Goal: Task Accomplishment & Management: Manage account settings

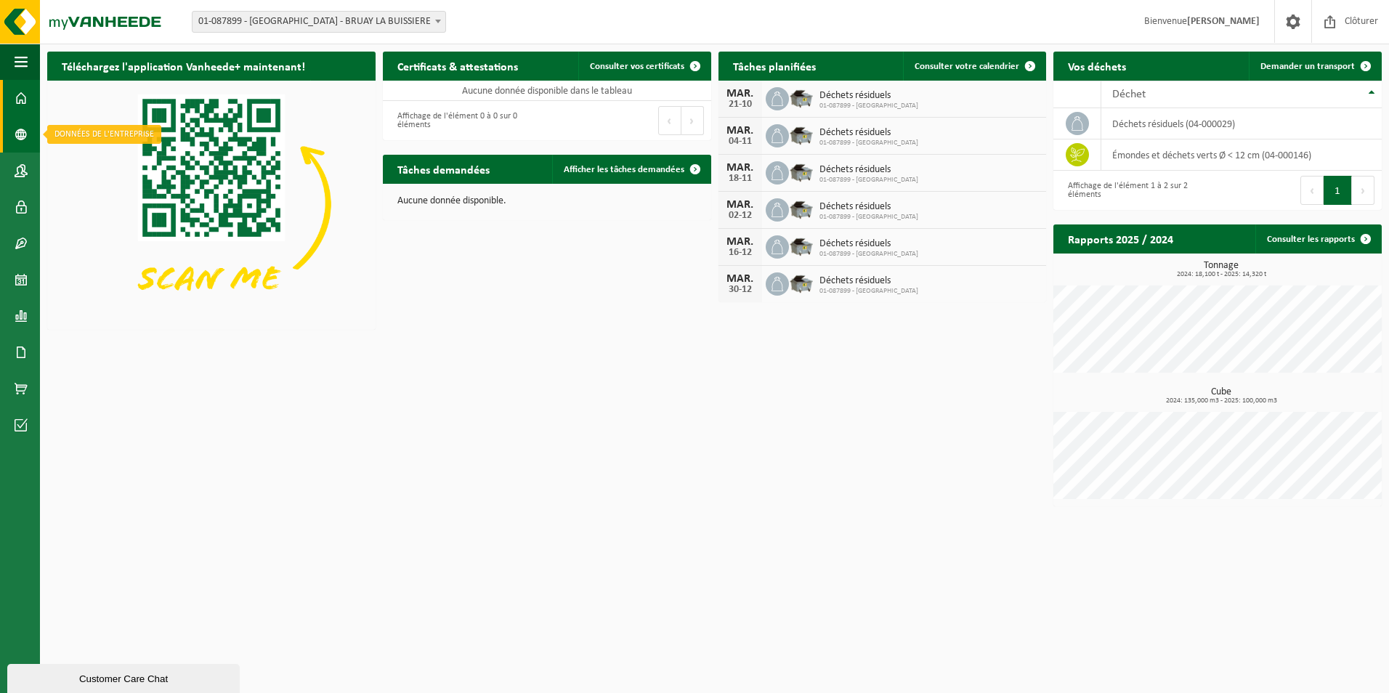
click at [21, 123] on span at bounding box center [21, 134] width 13 height 36
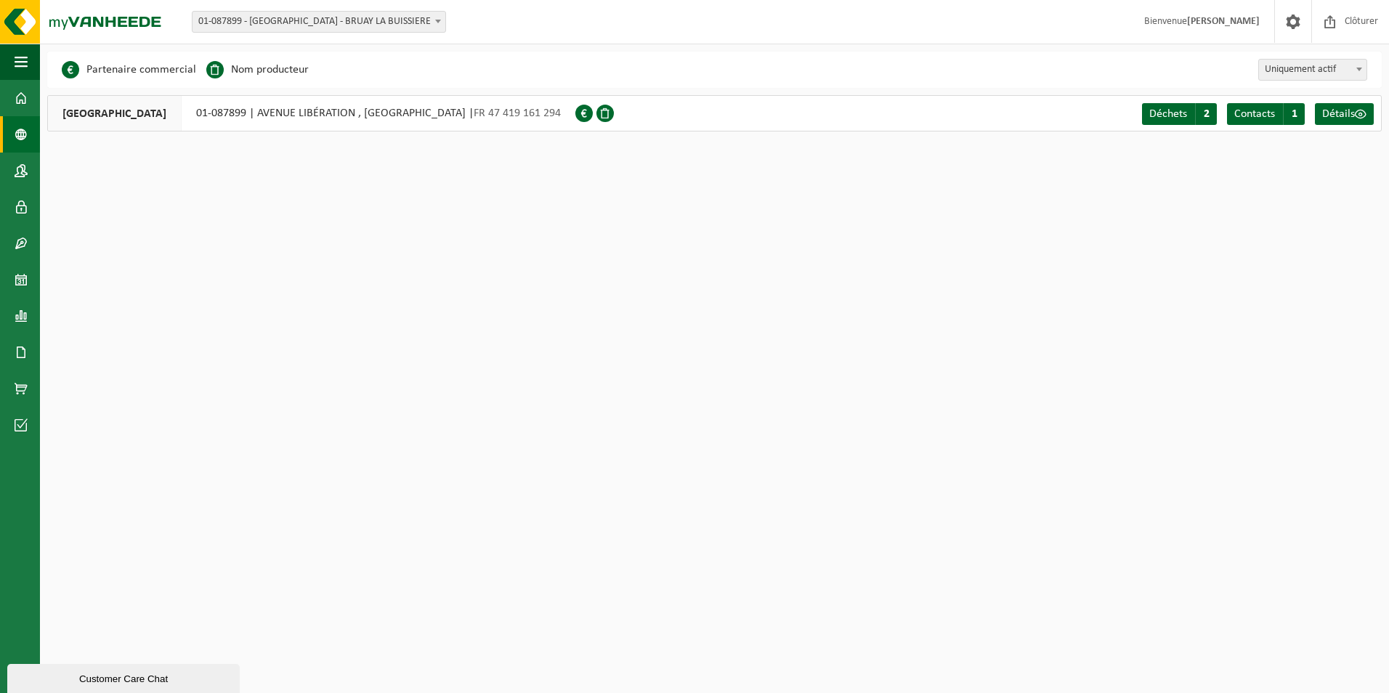
click at [593, 115] on span at bounding box center [583, 113] width 17 height 17
click at [19, 355] on span at bounding box center [21, 352] width 13 height 36
click at [104, 357] on span "Factures" at bounding box center [102, 352] width 37 height 28
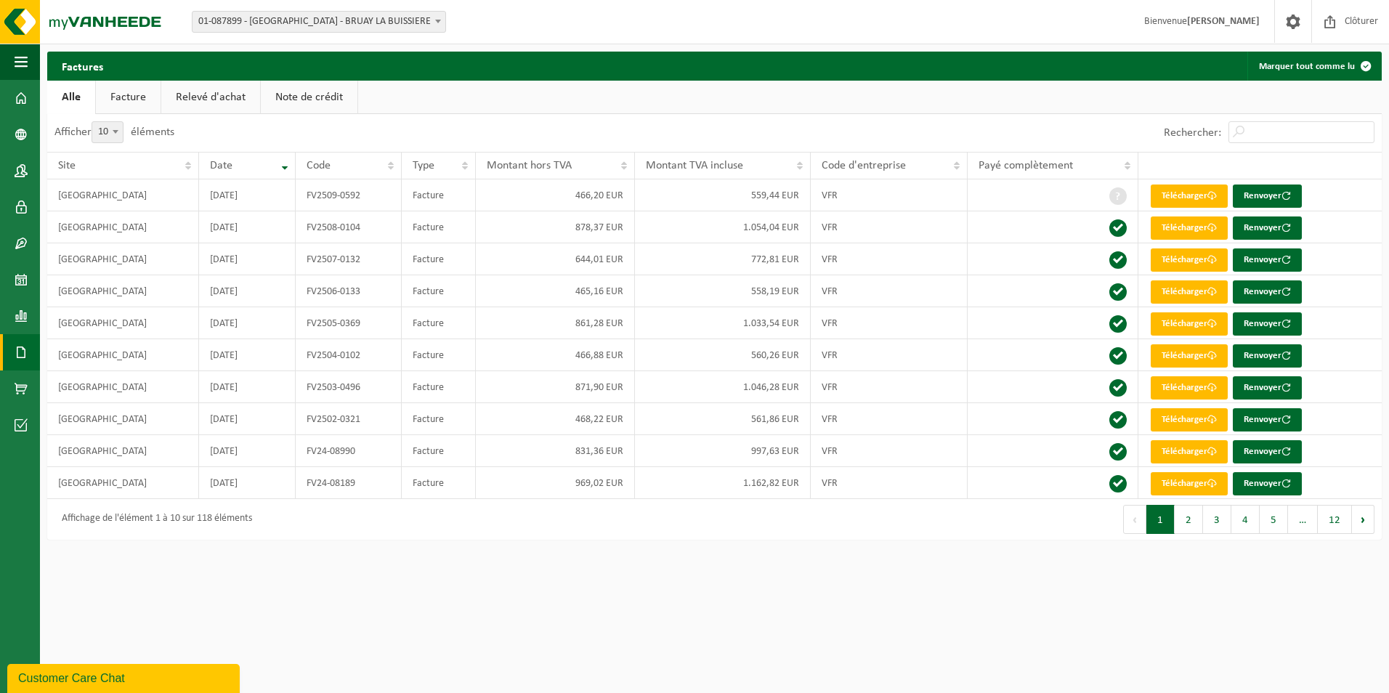
click at [1178, 524] on button "2" at bounding box center [1188, 519] width 28 height 29
click at [1153, 521] on button "1" at bounding box center [1160, 519] width 28 height 29
click at [1182, 516] on button "2" at bounding box center [1188, 519] width 28 height 29
click at [128, 97] on link "Facture" at bounding box center [128, 97] width 65 height 33
click at [1180, 520] on button "2" at bounding box center [1188, 519] width 28 height 29
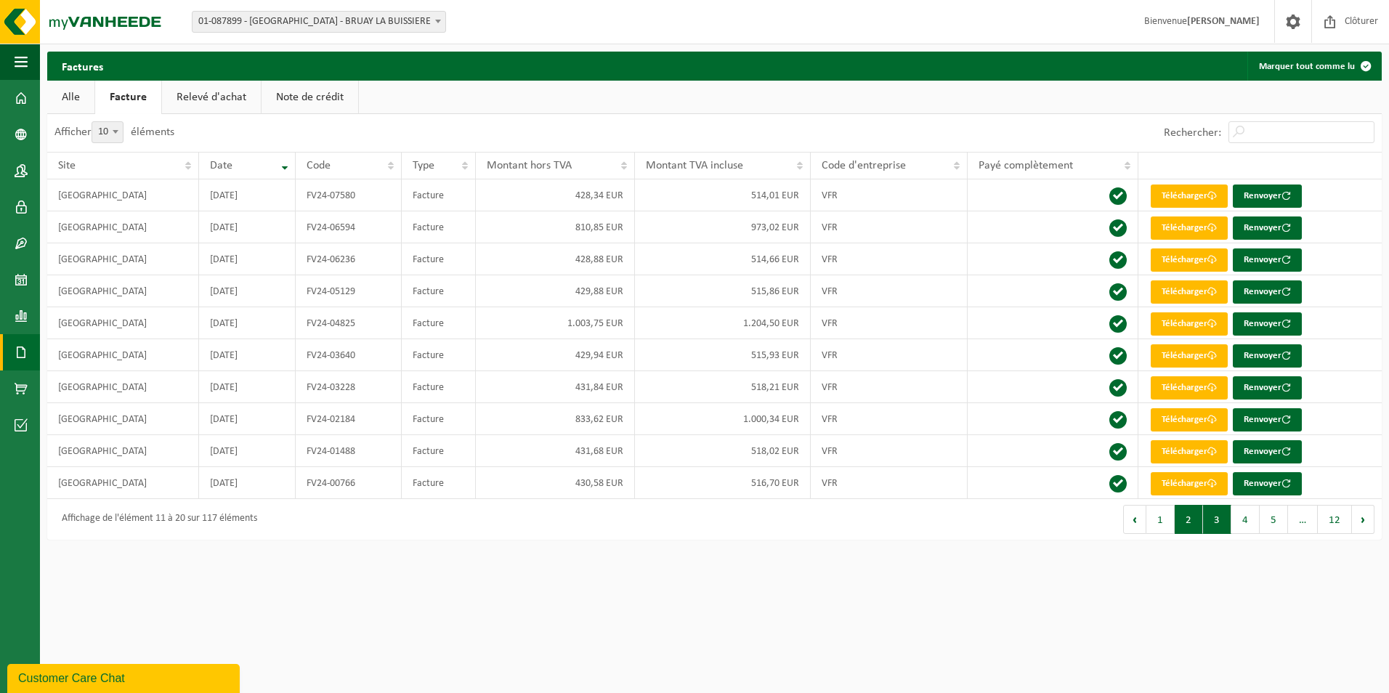
click at [1221, 518] on button "3" at bounding box center [1217, 519] width 28 height 29
click at [1193, 517] on button "2" at bounding box center [1188, 519] width 28 height 29
click at [362, 21] on span "01-087899 - [GEOGRAPHIC_DATA] - BRUAY LA BUISSIERE" at bounding box center [318, 22] width 253 height 20
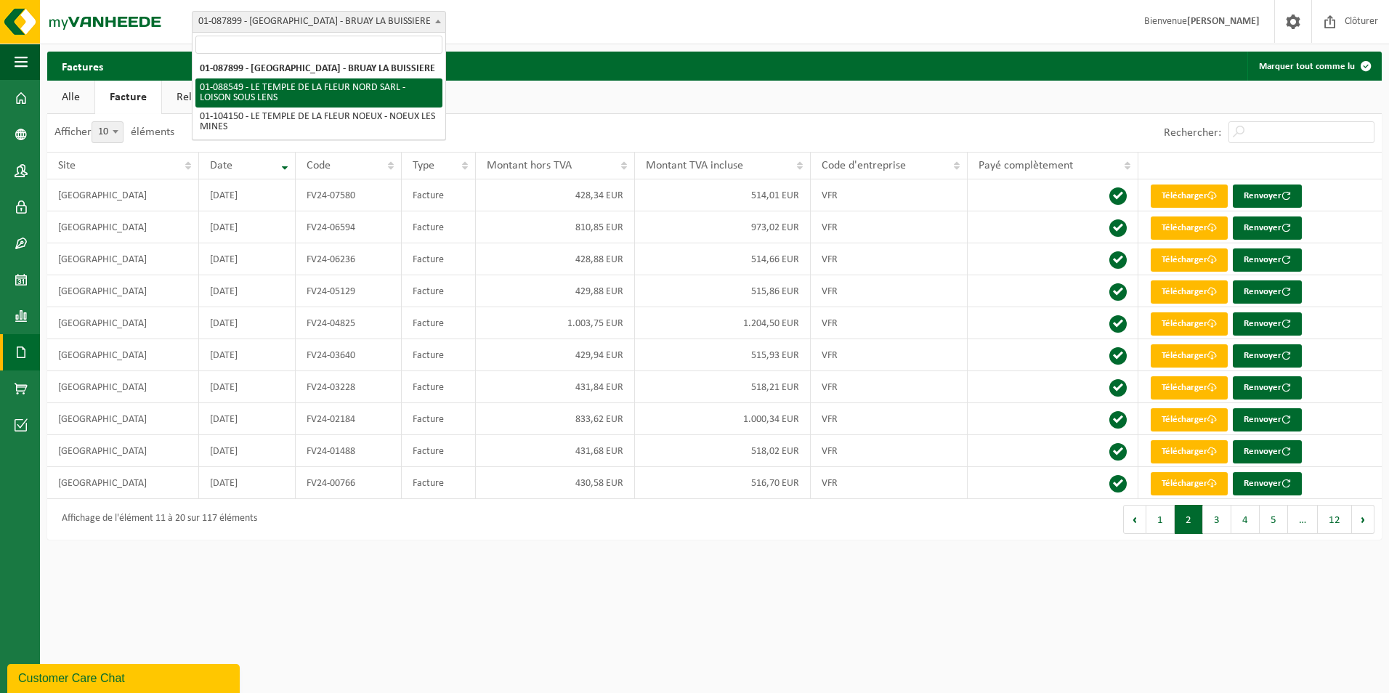
select select "26017"
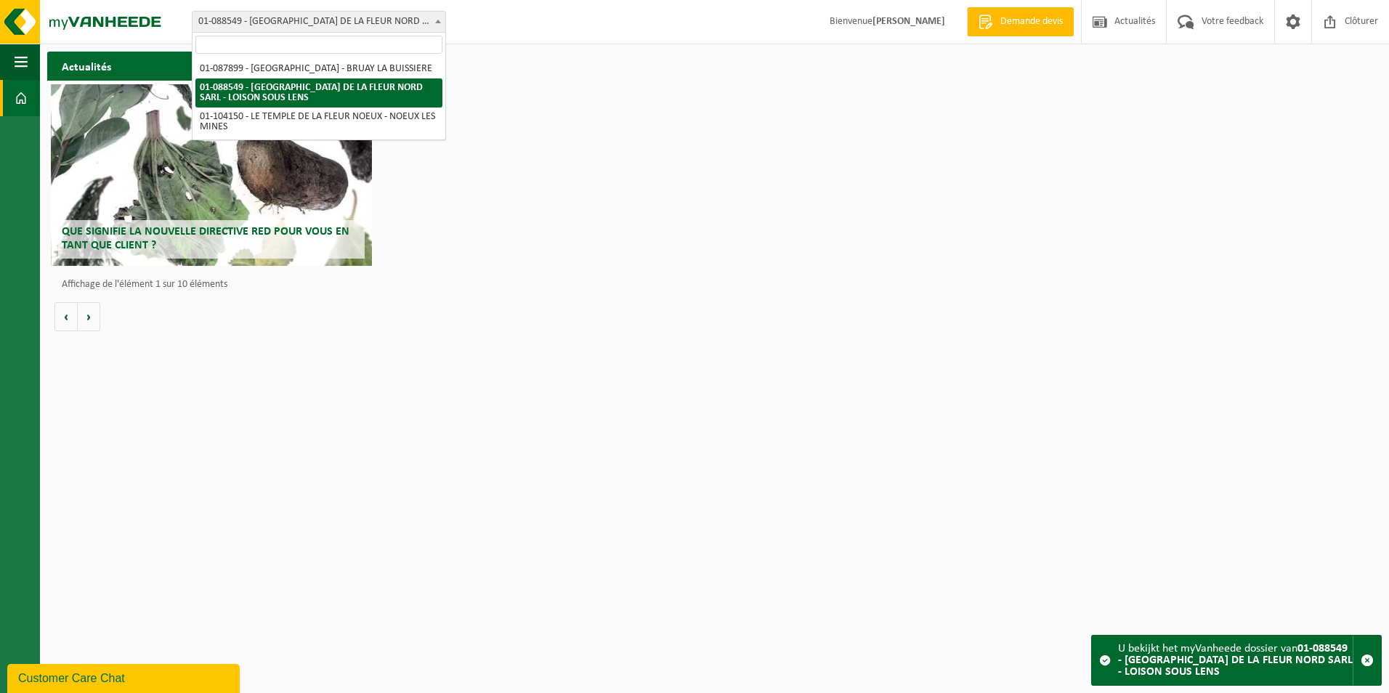
click at [407, 23] on span "01-088549 - [GEOGRAPHIC_DATA] DE LA FLEUR NORD SARL - LOISON SOUS LENS" at bounding box center [318, 22] width 253 height 20
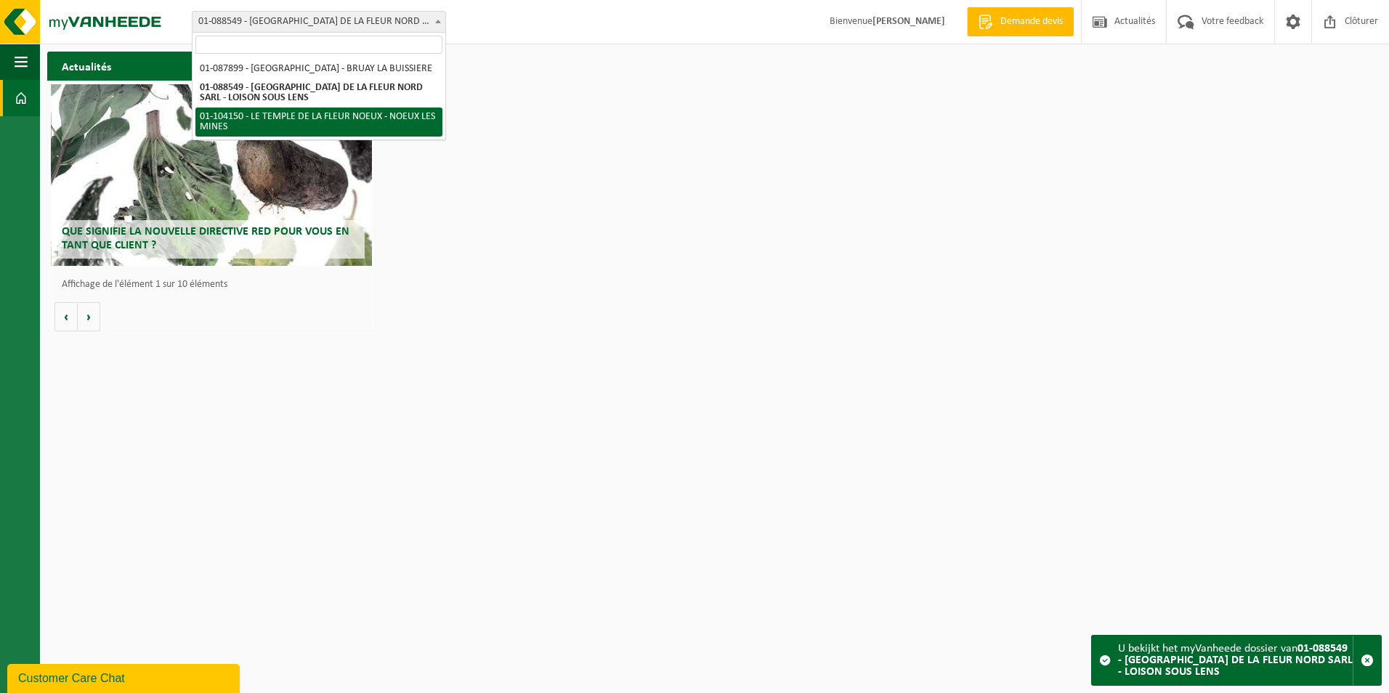
select select "26020"
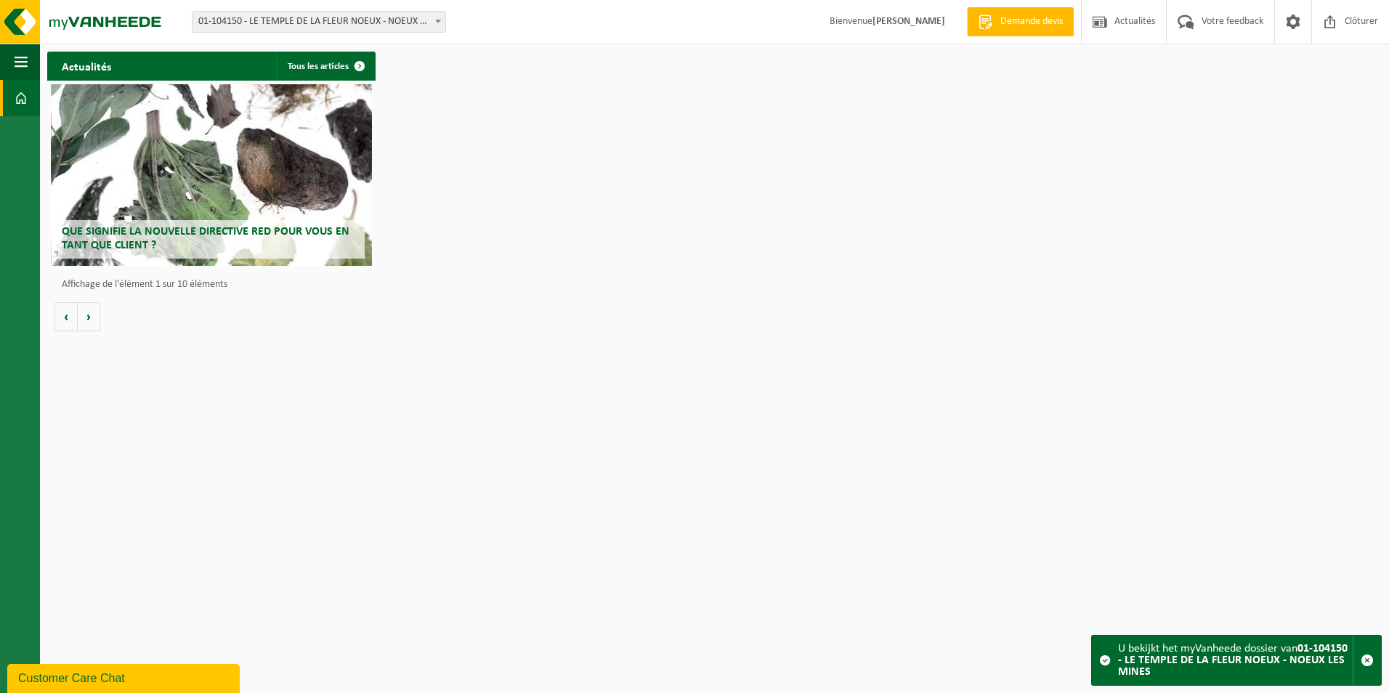
click at [251, 24] on span "01-104150 - LE TEMPLE DE LA FLEUR NOEUX - NOEUX LES MINES" at bounding box center [318, 22] width 253 height 20
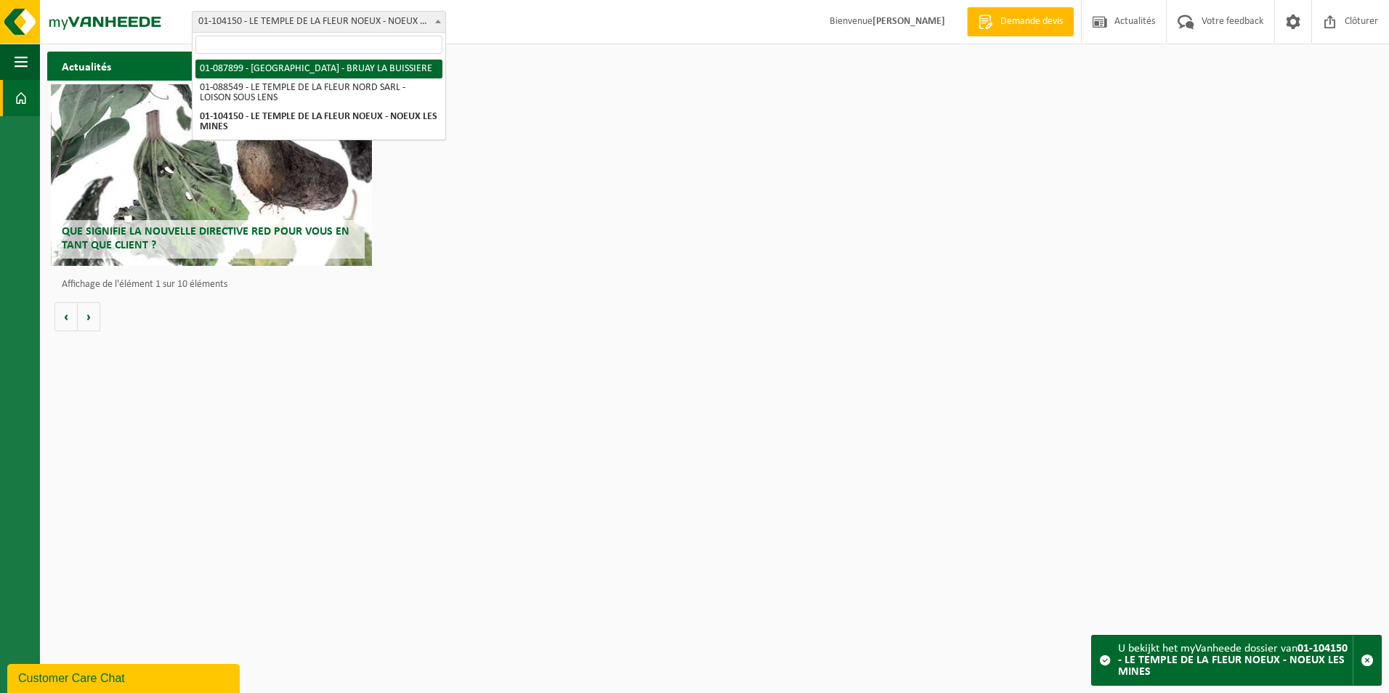
select select "26016"
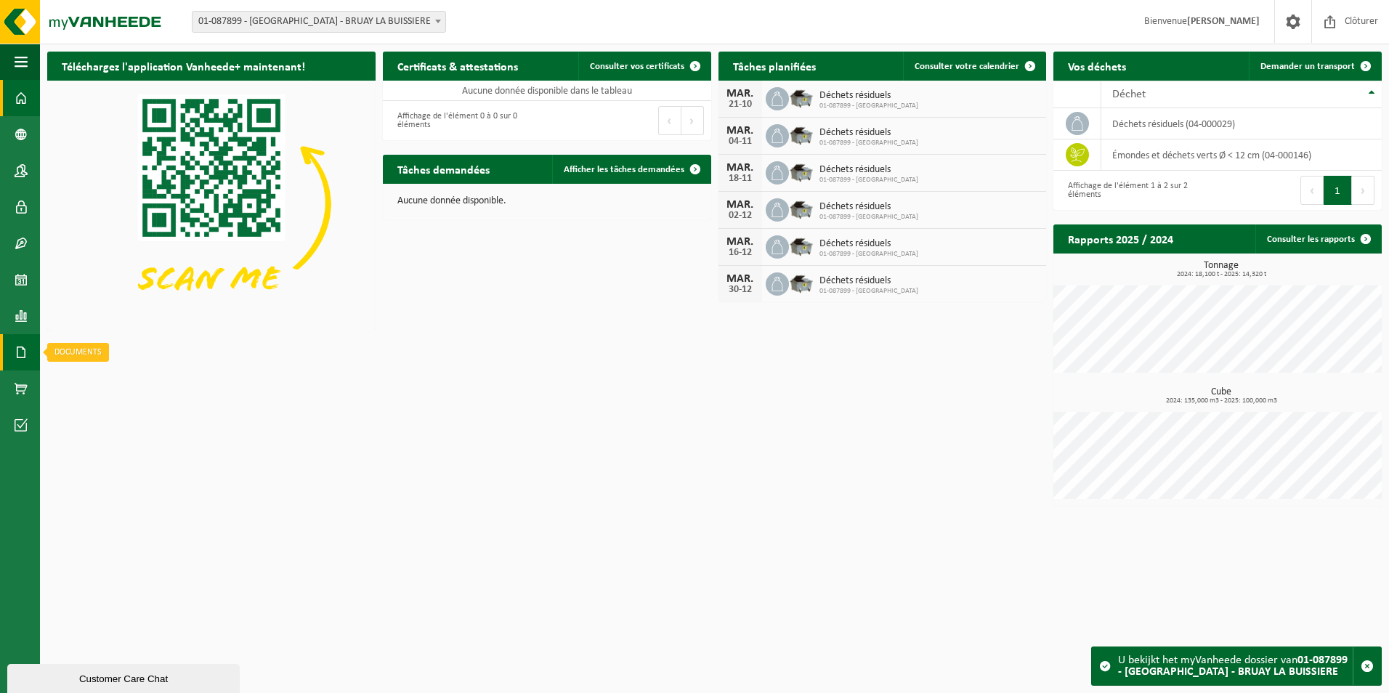
click at [17, 362] on span at bounding box center [21, 352] width 13 height 36
click at [105, 346] on span "Factures" at bounding box center [102, 352] width 37 height 28
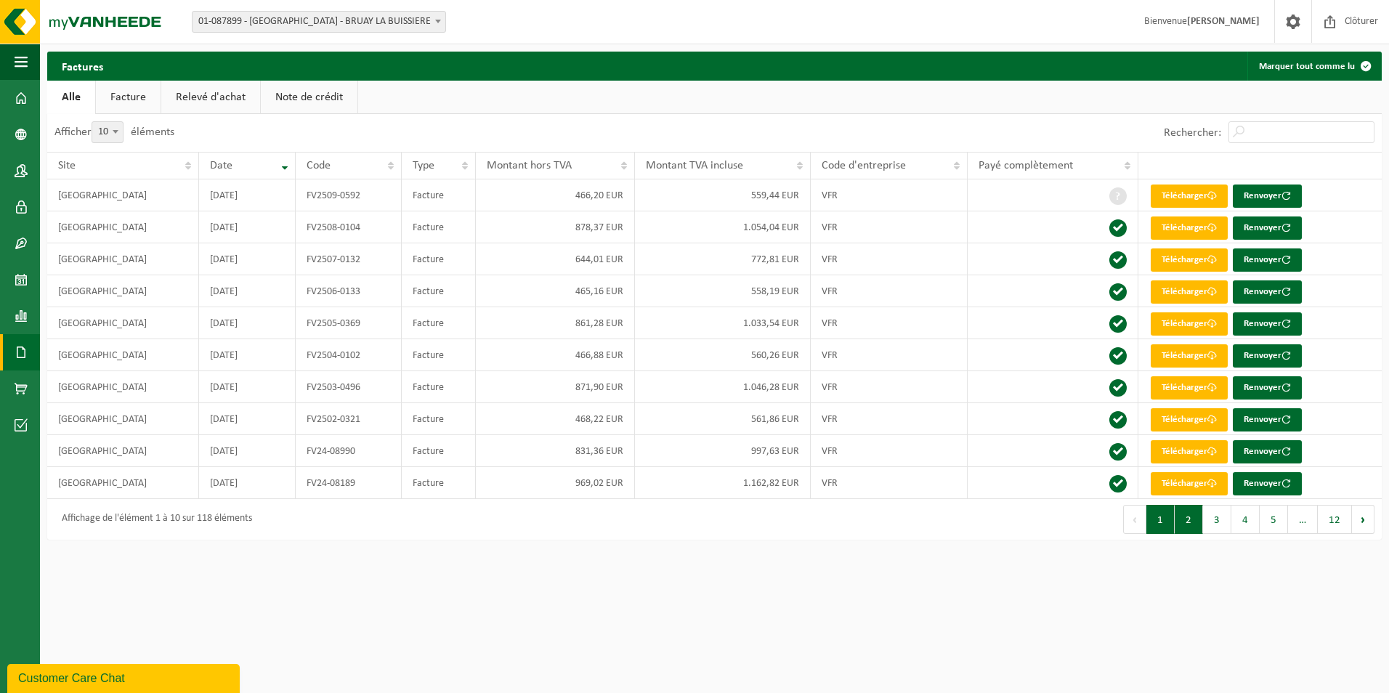
click at [1187, 521] on button "2" at bounding box center [1188, 519] width 28 height 29
click at [1217, 517] on button "3" at bounding box center [1217, 519] width 28 height 29
click at [1364, 511] on button "Suivant" at bounding box center [1363, 519] width 23 height 29
click at [1215, 516] on button "3" at bounding box center [1217, 519] width 28 height 29
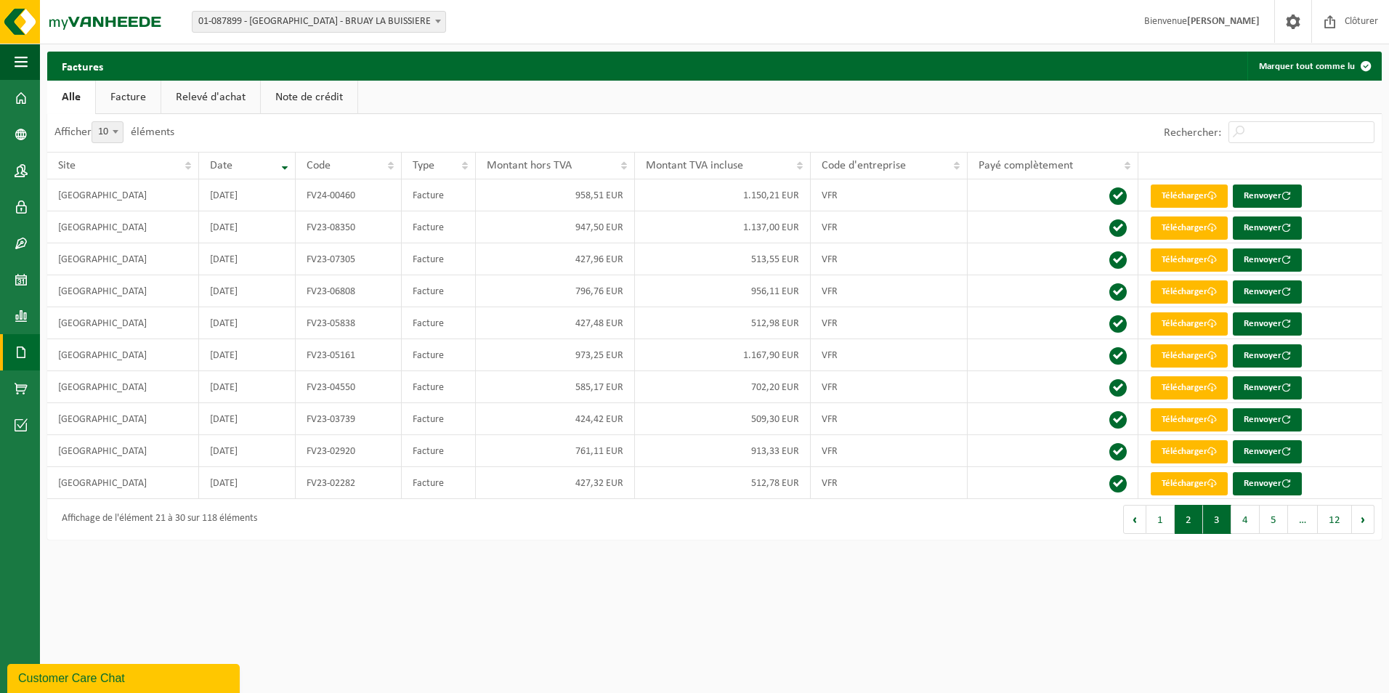
click at [1194, 519] on button "2" at bounding box center [1188, 519] width 28 height 29
click at [532, 233] on td "810,85 EUR" at bounding box center [555, 227] width 159 height 32
